Goal: Information Seeking & Learning: Learn about a topic

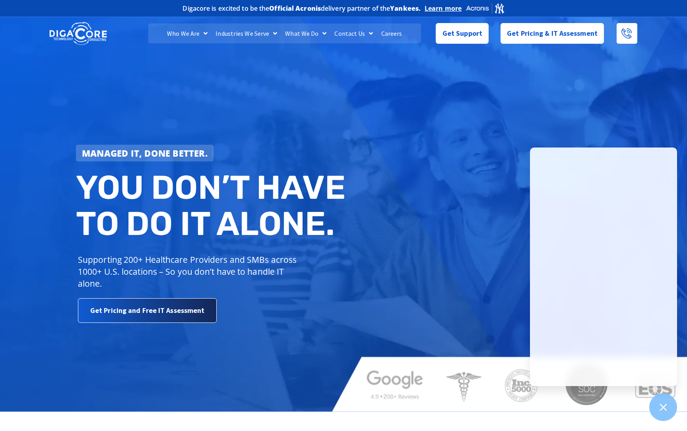
click at [171, 317] on span "Get Pricing and Free IT Assessment" at bounding box center [147, 311] width 114 height 16
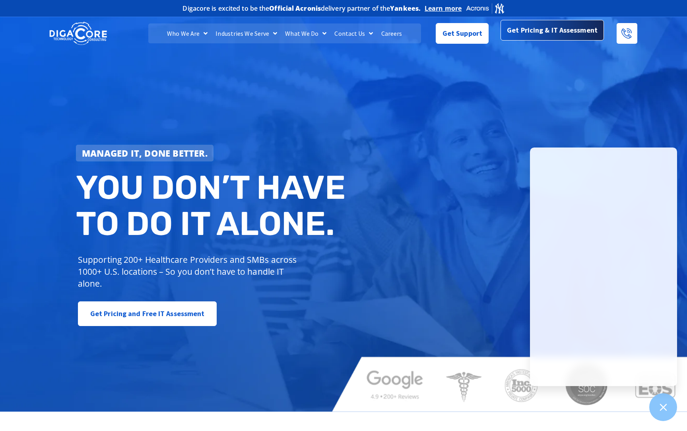
click at [533, 32] on span "Get Pricing & IT Assessment" at bounding box center [552, 30] width 91 height 16
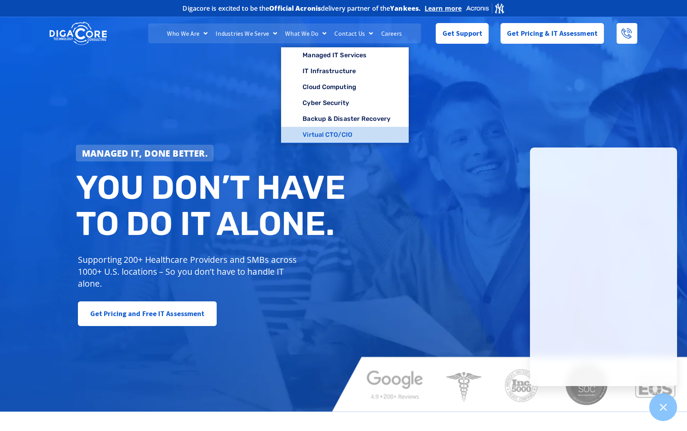
click at [313, 136] on link "Virtual CTO/CIO" at bounding box center [345, 135] width 128 height 16
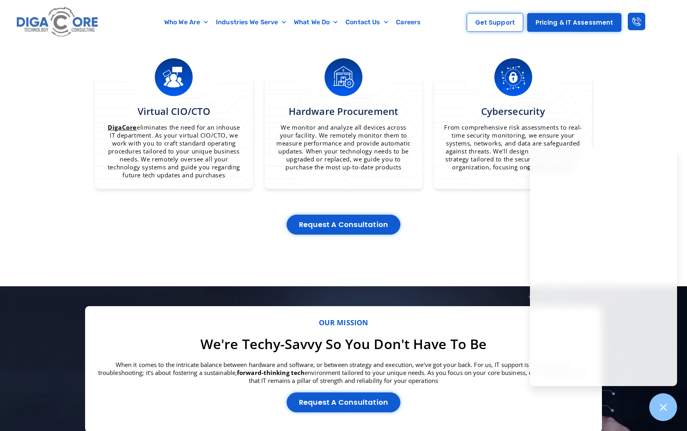
scroll to position [635, 0]
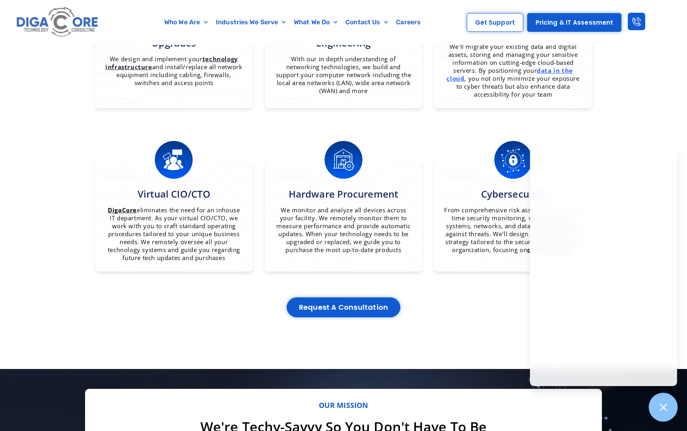
click at [666, 408] on icon at bounding box center [663, 407] width 10 height 10
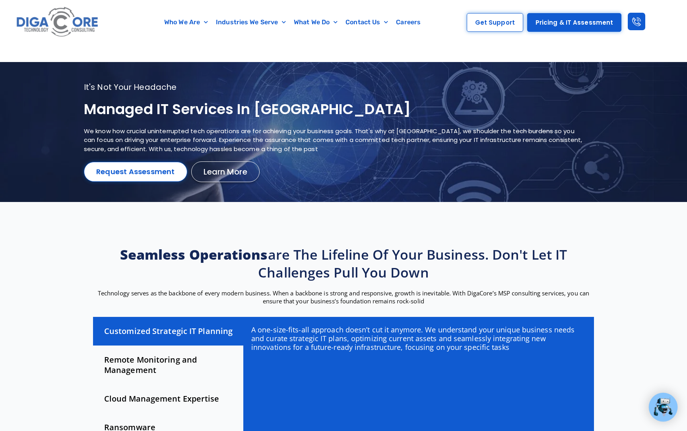
scroll to position [0, 0]
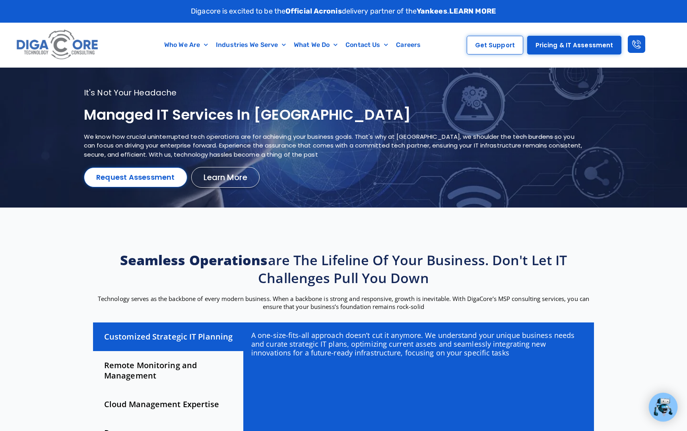
click at [73, 39] on img at bounding box center [57, 45] width 87 height 37
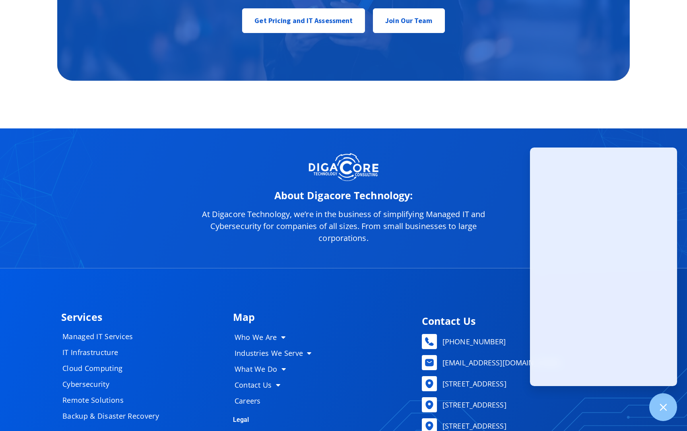
scroll to position [3958, 0]
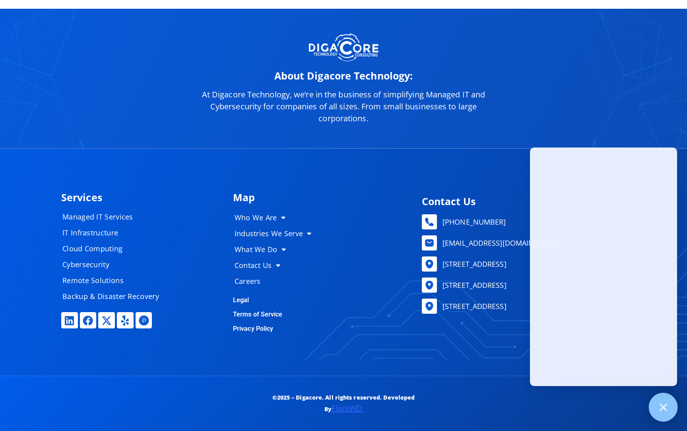
click at [666, 407] on icon at bounding box center [663, 407] width 10 height 10
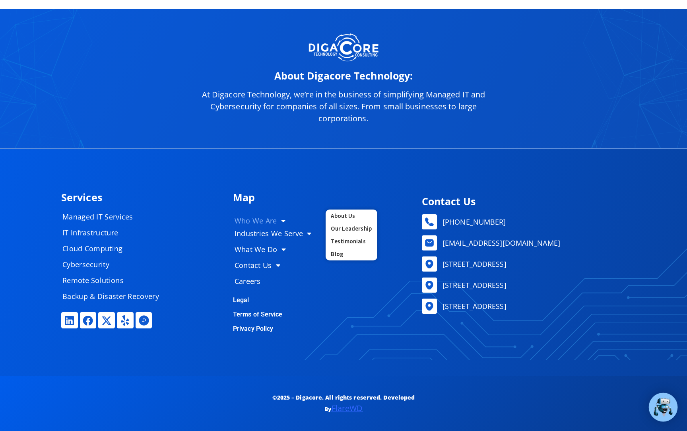
click at [282, 220] on span "Menu" at bounding box center [281, 220] width 8 height 15
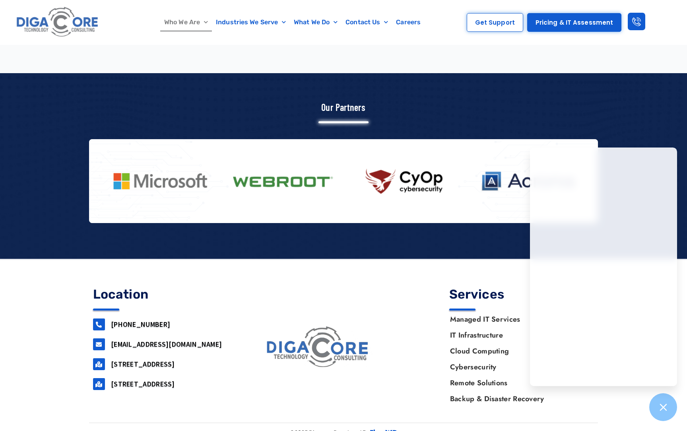
scroll to position [951, 0]
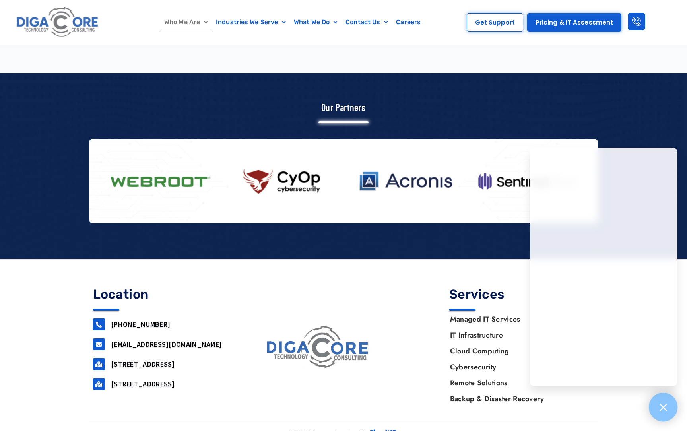
click at [663, 407] on icon at bounding box center [663, 407] width 7 height 7
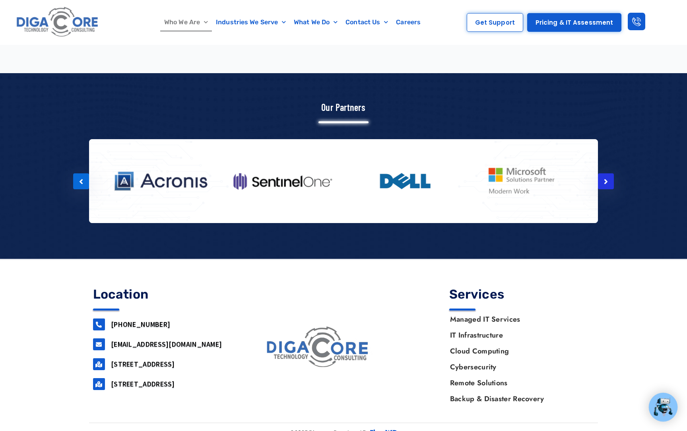
click at [607, 178] on icon at bounding box center [606, 182] width 4 height 8
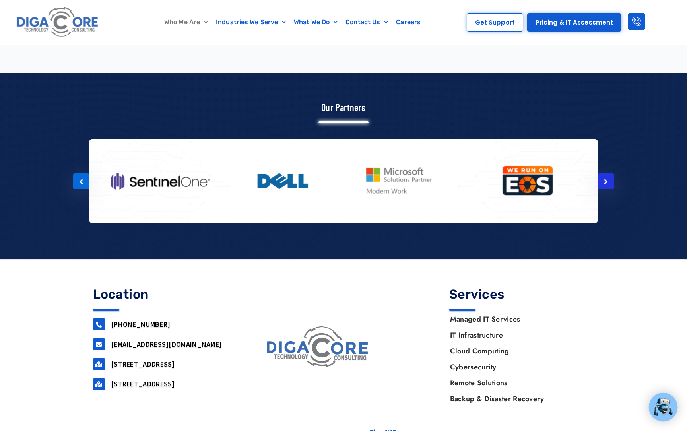
click at [607, 178] on icon at bounding box center [606, 182] width 4 height 8
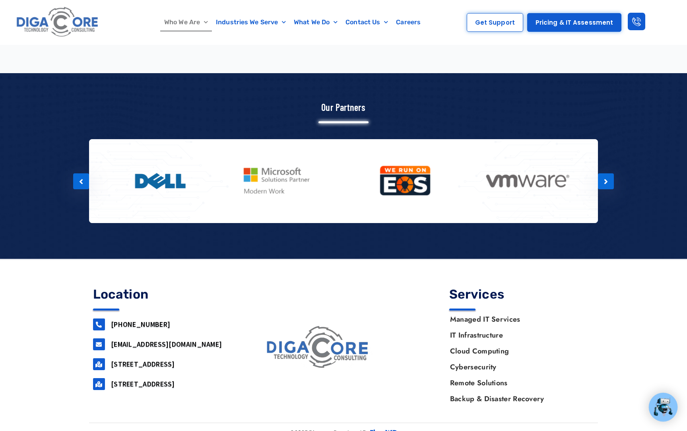
click at [396, 170] on img at bounding box center [405, 181] width 107 height 53
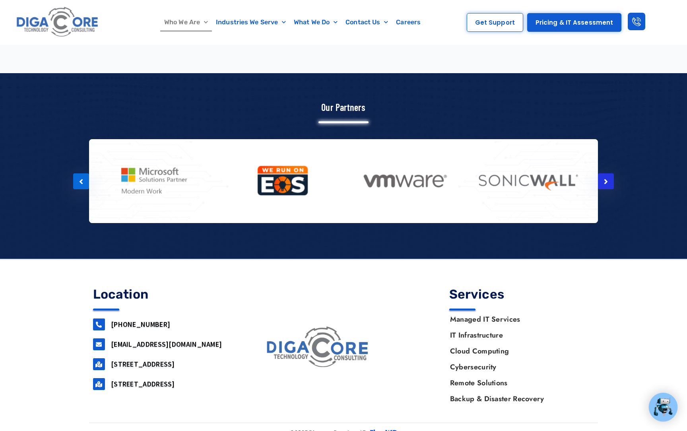
click at [610, 173] on div at bounding box center [606, 181] width 16 height 16
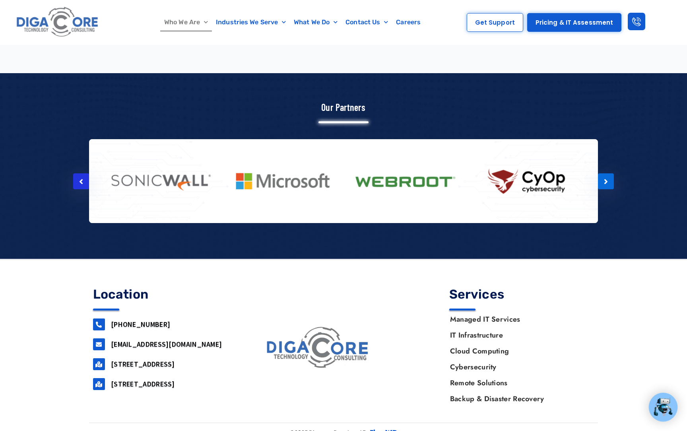
click at [85, 173] on div at bounding box center [81, 181] width 16 height 16
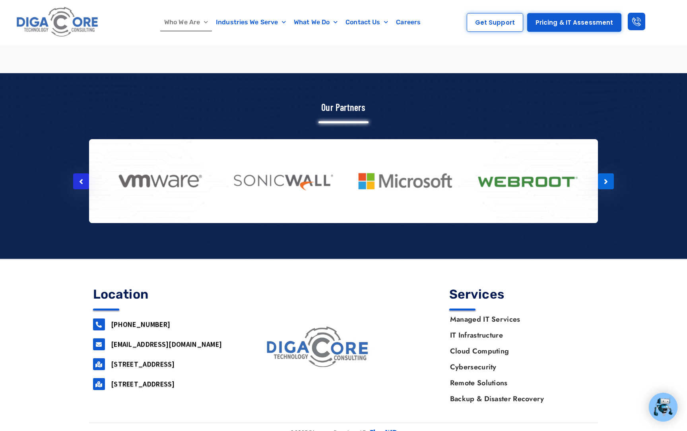
click at [84, 173] on div at bounding box center [81, 181] width 16 height 16
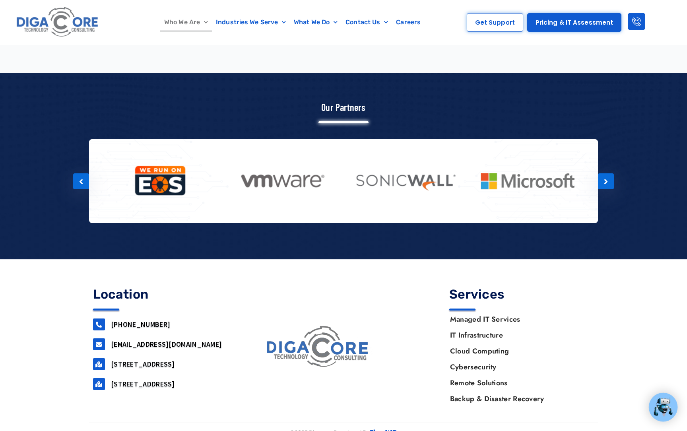
click at [148, 174] on img at bounding box center [160, 181] width 107 height 53
click at [607, 178] on icon at bounding box center [606, 182] width 4 height 8
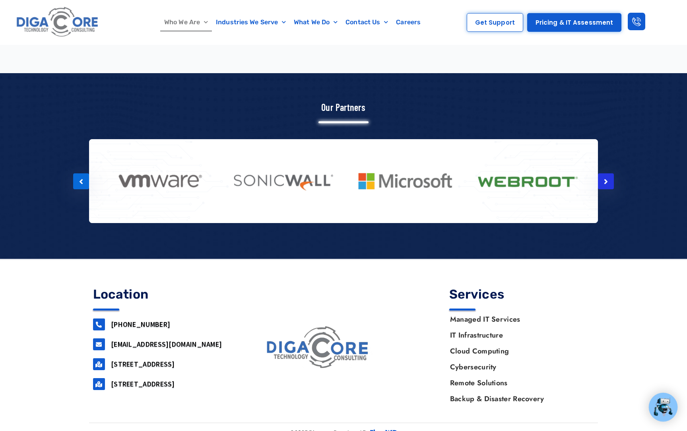
click at [607, 178] on icon at bounding box center [606, 182] width 4 height 8
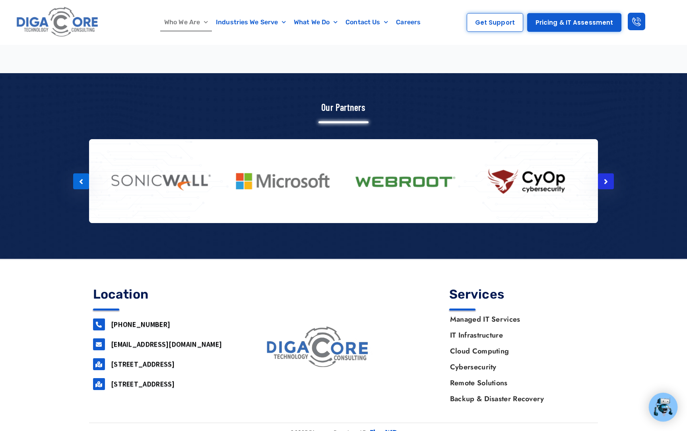
click at [607, 178] on icon at bounding box center [606, 182] width 4 height 8
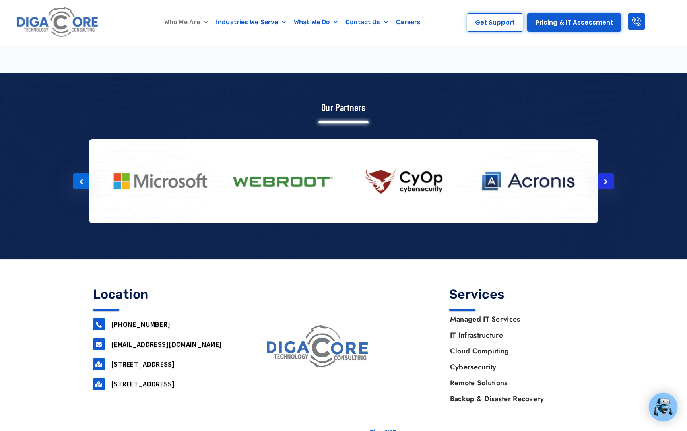
click at [607, 178] on icon at bounding box center [606, 182] width 4 height 8
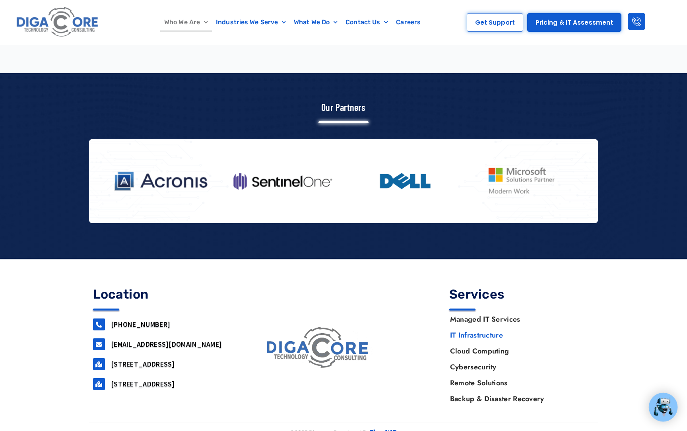
click at [474, 327] on link "IT Infrastructure" at bounding box center [518, 335] width 152 height 16
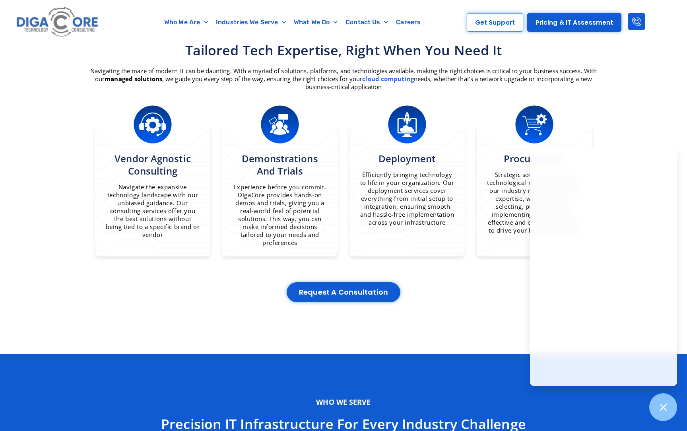
scroll to position [490, 0]
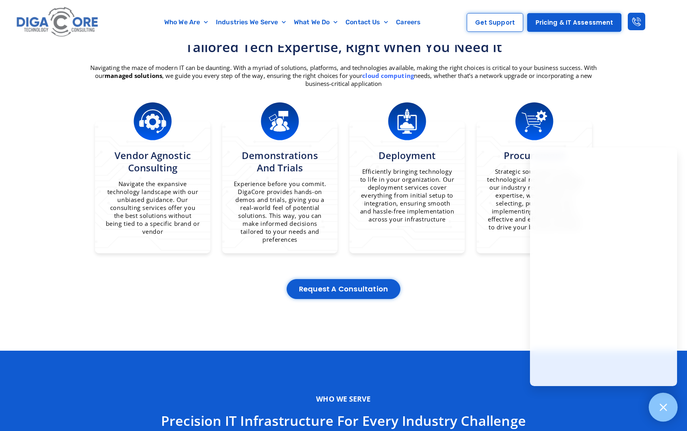
click at [666, 406] on icon at bounding box center [663, 407] width 10 height 10
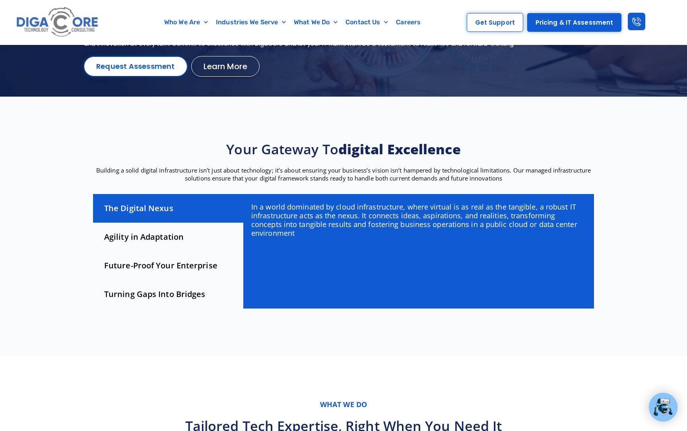
scroll to position [0, 0]
